Goal: Navigation & Orientation: Find specific page/section

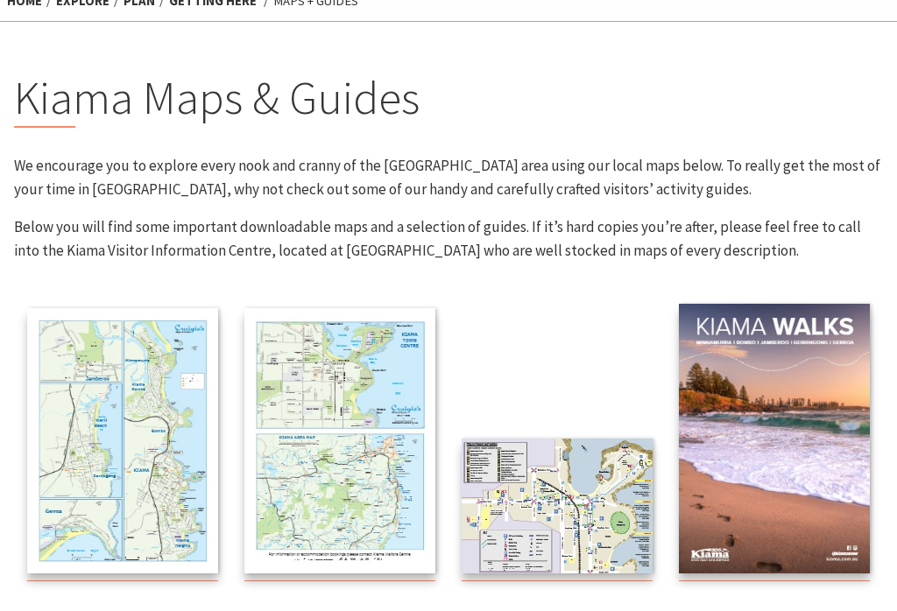
scroll to position [122, 0]
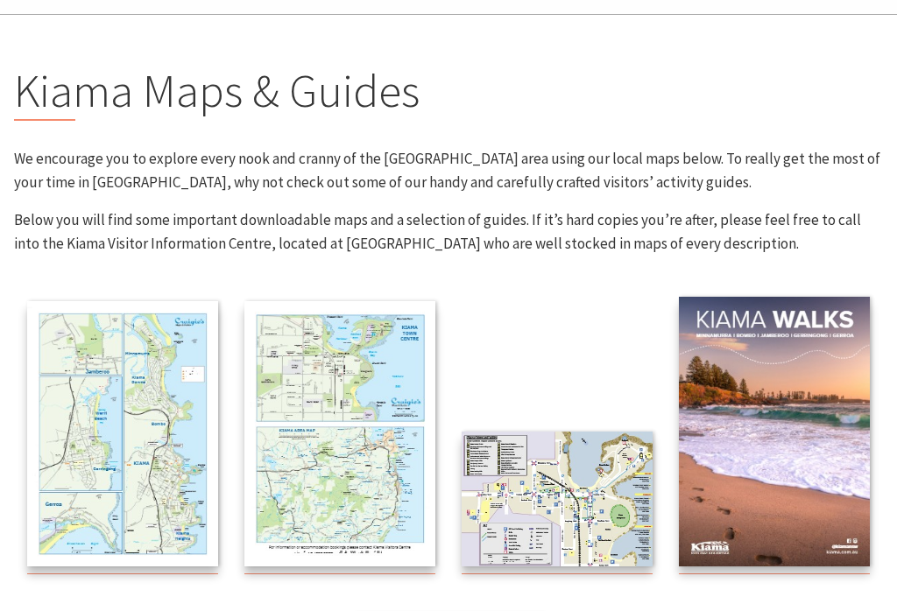
click at [576, 492] on img at bounding box center [557, 499] width 191 height 135
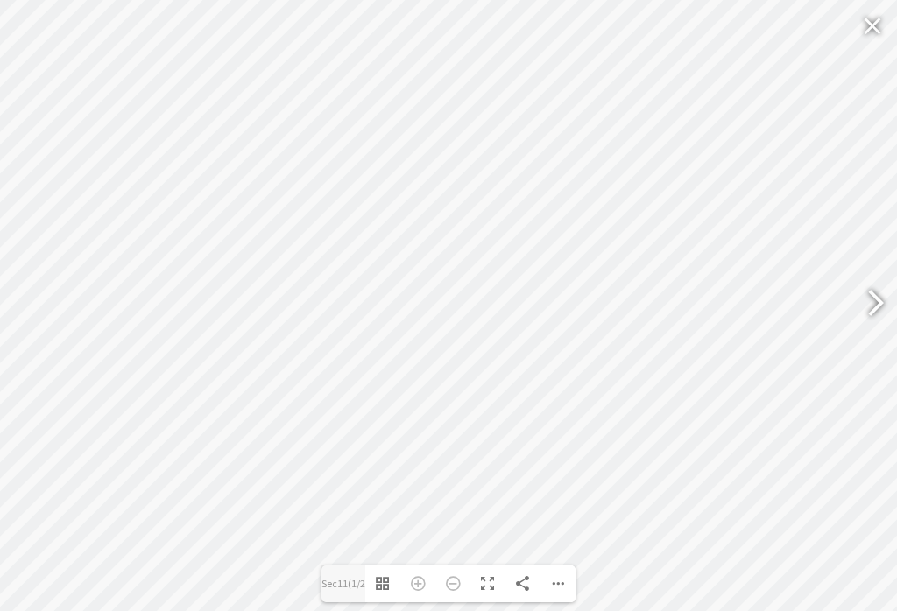
click at [885, 18] on div at bounding box center [872, 25] width 40 height 42
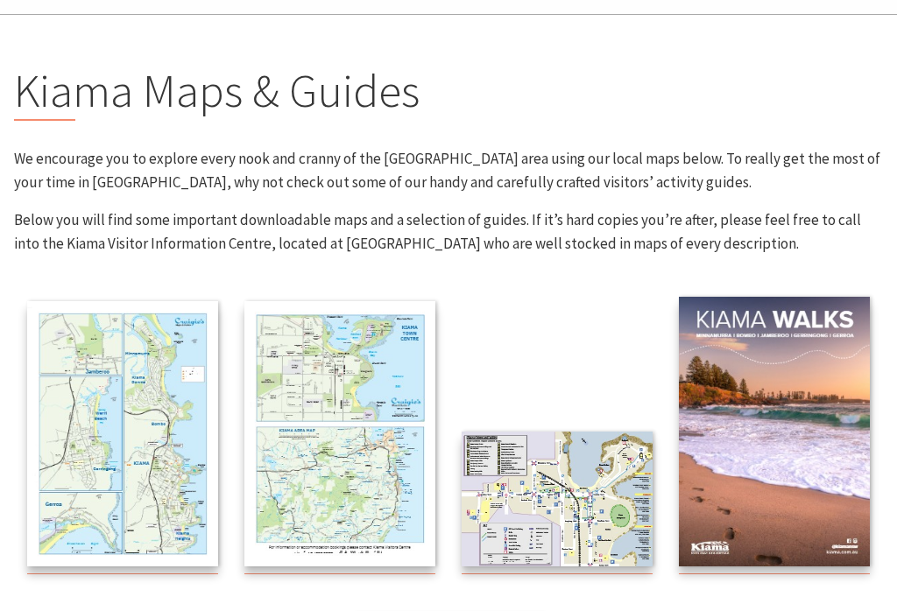
click at [343, 369] on img at bounding box center [339, 433] width 191 height 265
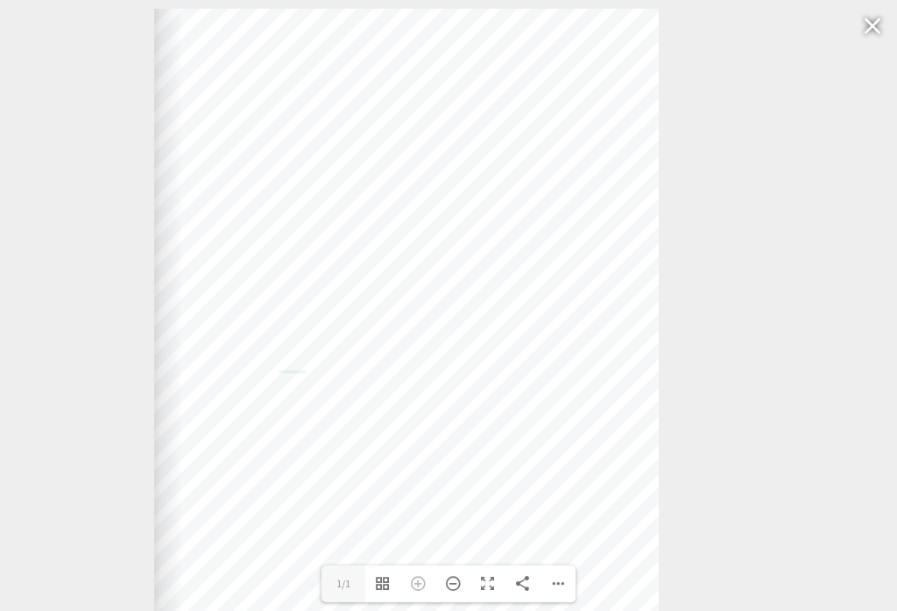
click at [880, 27] on div at bounding box center [872, 25] width 40 height 42
